Goal: Task Accomplishment & Management: Use online tool/utility

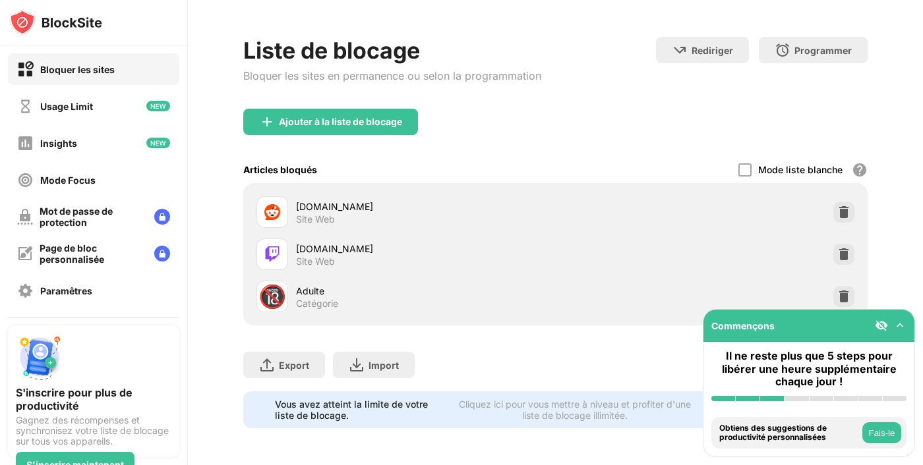
scroll to position [70, 0]
click at [837, 248] on img at bounding box center [843, 254] width 13 height 13
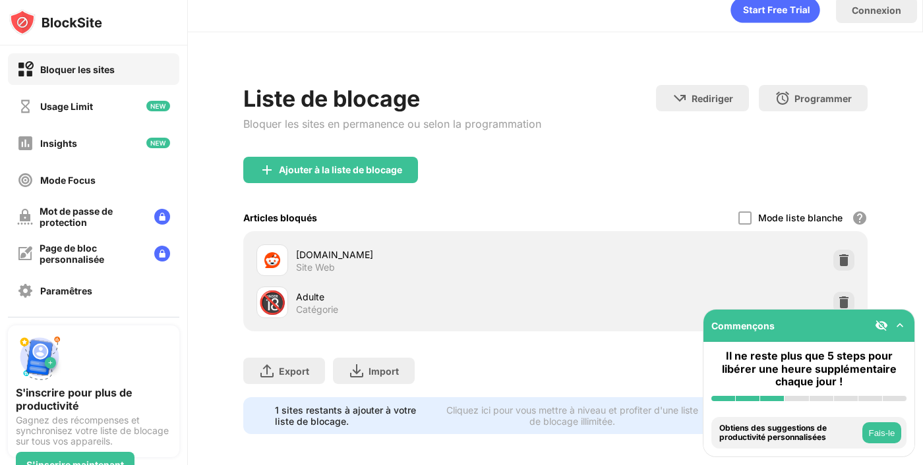
scroll to position [0, 0]
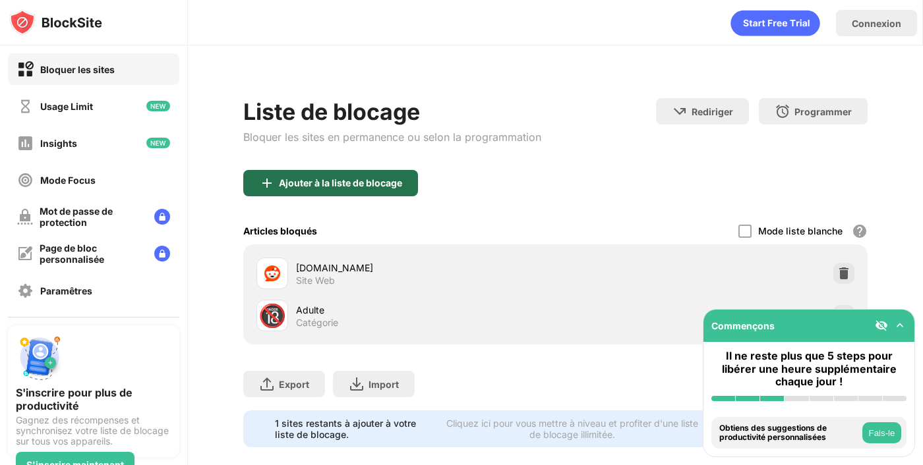
click at [395, 186] on div "Ajouter à la liste de blocage" at bounding box center [340, 183] width 123 height 11
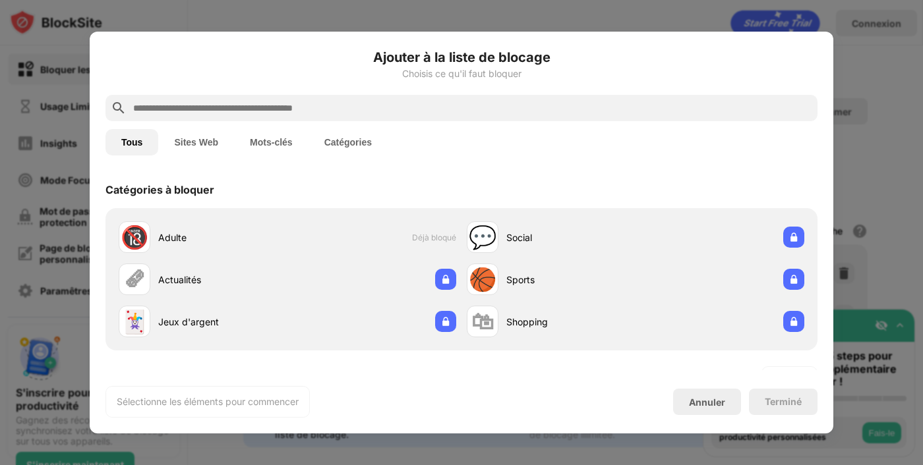
click at [444, 109] on input "text" at bounding box center [472, 108] width 680 height 16
drag, startPoint x: 231, startPoint y: 151, endPoint x: 225, endPoint y: 147, distance: 7.7
click at [229, 150] on button "Sites Web" at bounding box center [196, 142] width 76 height 26
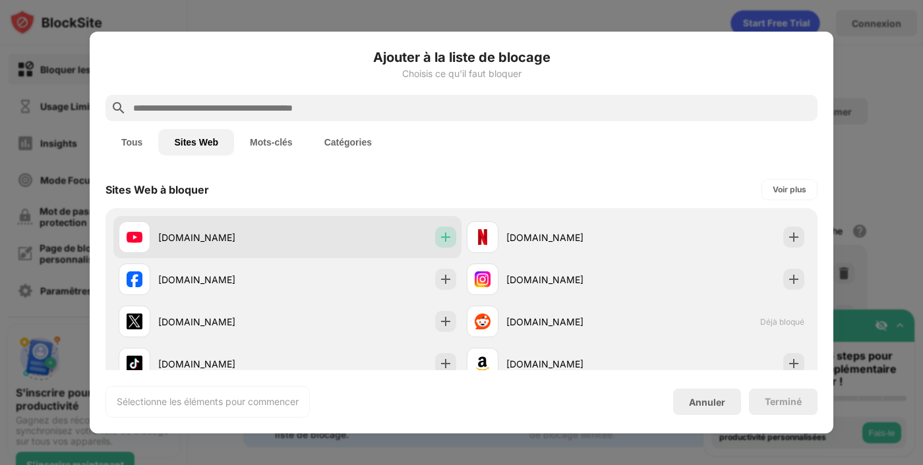
click at [448, 241] on div at bounding box center [445, 237] width 21 height 21
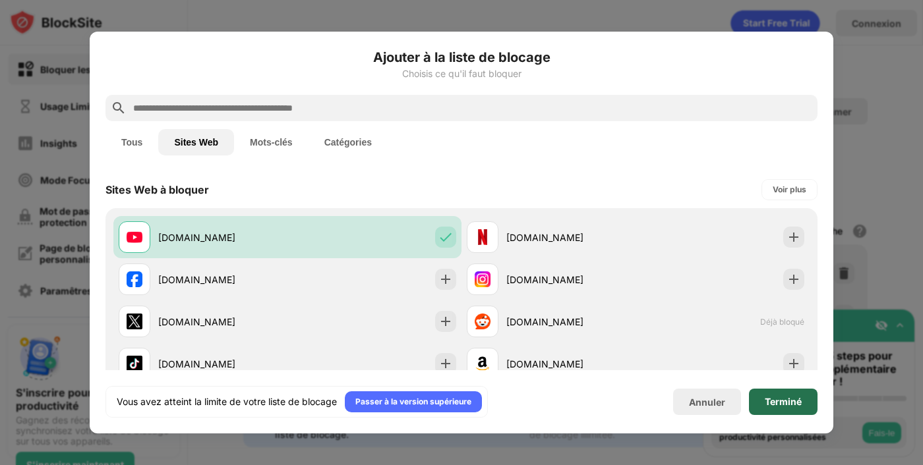
click at [782, 400] on div "Terminé" at bounding box center [783, 402] width 37 height 11
